Goal: Check status: Check status

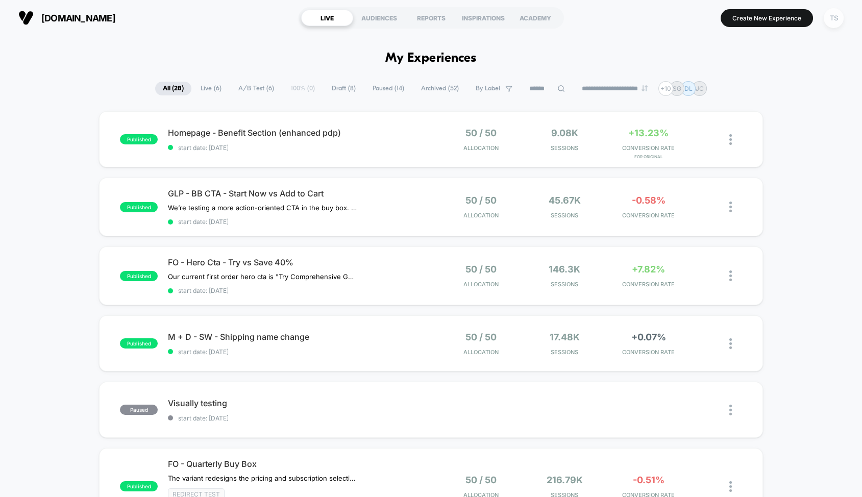
click at [831, 10] on div "TS" at bounding box center [834, 18] width 20 height 20
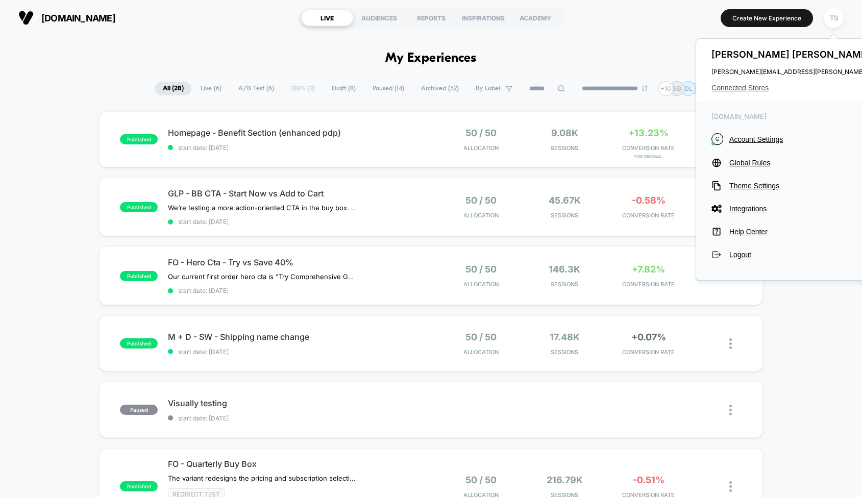
click at [744, 90] on span "Connected Stores" at bounding box center [813, 88] width 203 height 8
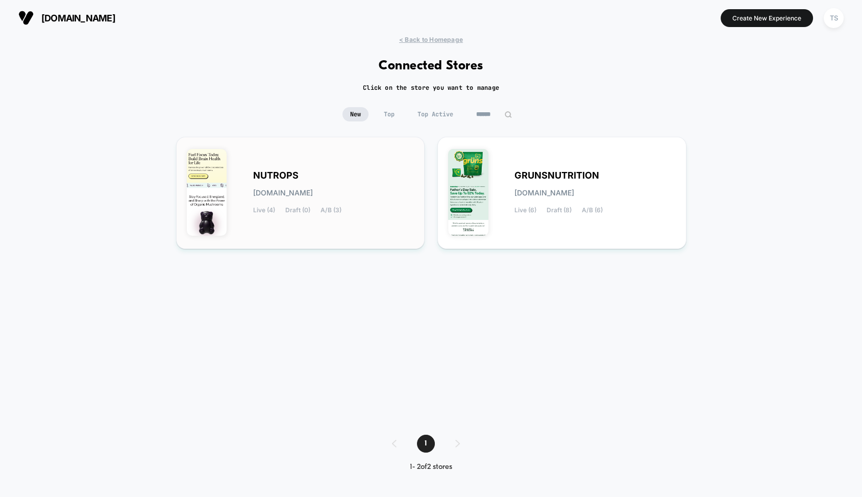
click at [299, 162] on div "NUTROPS [DOMAIN_NAME] Live (4) Draft (0) A/B (3)" at bounding box center [301, 193] width 228 height 91
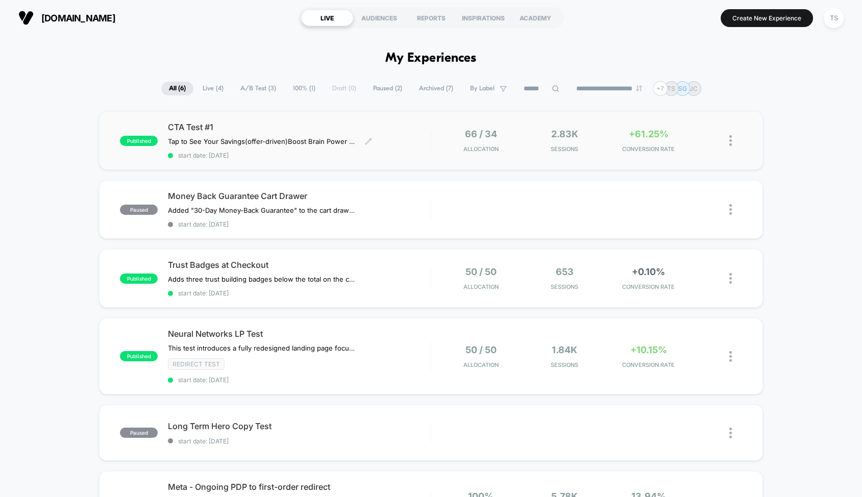
click at [316, 123] on span "CTA Test #1" at bounding box center [299, 127] width 263 height 10
